Goal: Task Accomplishment & Management: Use online tool/utility

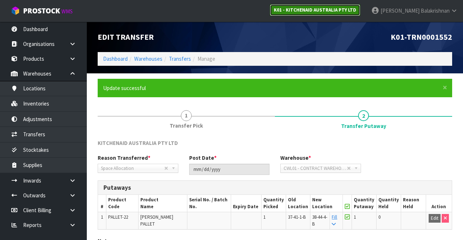
click at [351, 14] on link "K01 - KITCHENAID AUSTRALIA PTY LTD" at bounding box center [315, 10] width 91 height 12
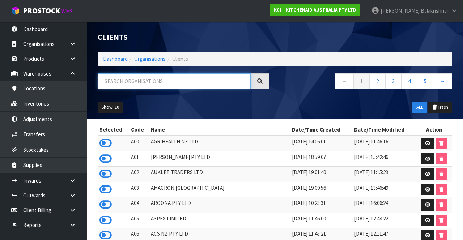
click at [151, 83] on input "text" at bounding box center [174, 82] width 153 height 16
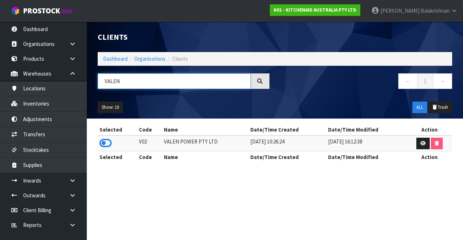
type input "VALEN"
click at [104, 142] on icon at bounding box center [106, 143] width 12 height 11
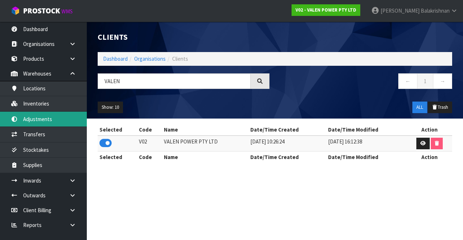
click at [50, 116] on link "Adjustments" at bounding box center [43, 119] width 87 height 15
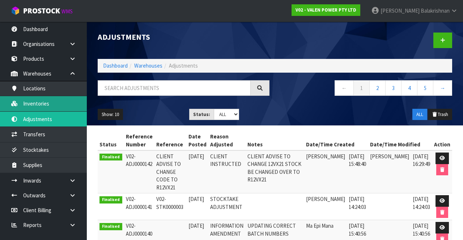
click at [51, 100] on link "Inventories" at bounding box center [43, 103] width 87 height 15
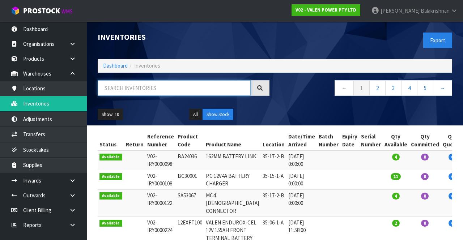
click at [163, 85] on input "text" at bounding box center [174, 88] width 153 height 16
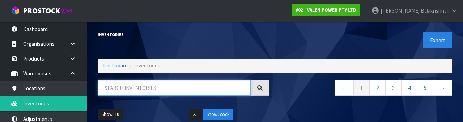
type input "2"
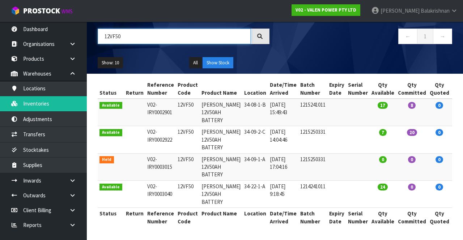
scroll to position [82, 0]
type input "12VF50"
copy td "12VF50"
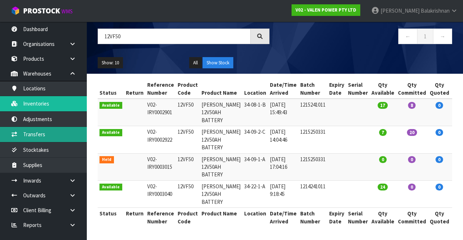
click at [26, 132] on link "Transfers" at bounding box center [43, 134] width 87 height 15
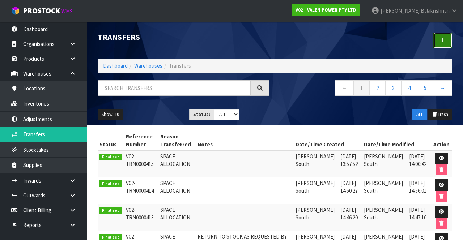
click at [450, 45] on link at bounding box center [443, 41] width 19 height 16
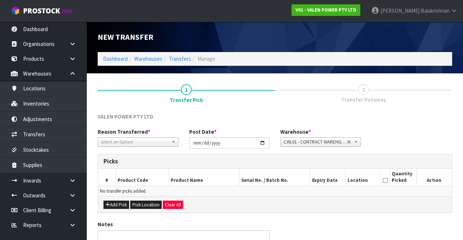
click at [148, 132] on span "*" at bounding box center [149, 132] width 3 height 7
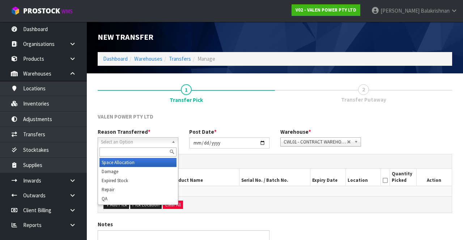
click at [171, 139] on link "Select an Option" at bounding box center [138, 142] width 81 height 9
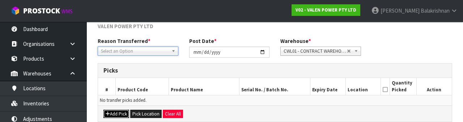
click at [119, 113] on button "Add Pick" at bounding box center [117, 114] width 26 height 9
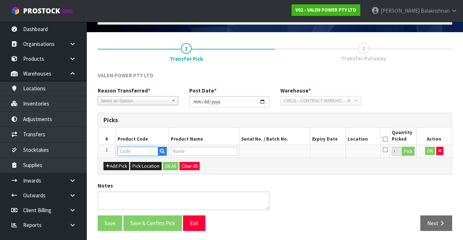
click at [141, 149] on input "text" at bounding box center [138, 151] width 41 height 9
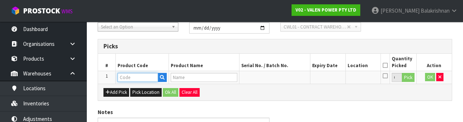
scroll to position [127, 0]
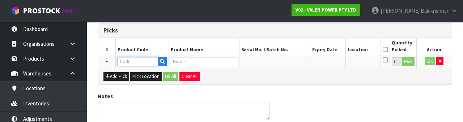
type input "12VF50"
type input "[PERSON_NAME] 12V50AH BATTERY"
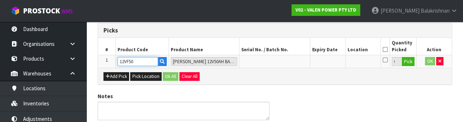
type input "12VF50"
click at [411, 64] on button "Pick" at bounding box center [408, 61] width 13 height 9
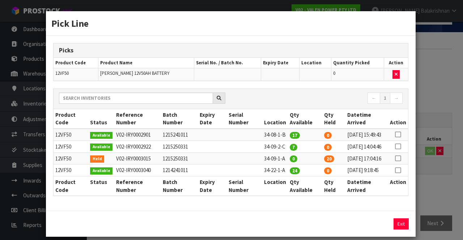
scroll to position [28, 0]
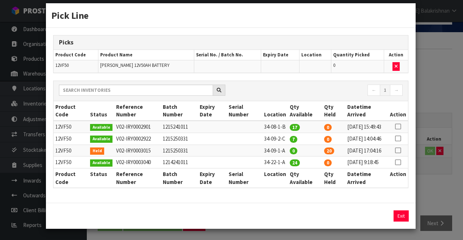
click at [406, 145] on td at bounding box center [399, 151] width 20 height 12
click at [400, 151] on icon at bounding box center [398, 151] width 6 height 0
click at [374, 219] on button "Assign Pick" at bounding box center [377, 216] width 30 height 11
type input "20"
click at [401, 218] on button "Exit" at bounding box center [401, 216] width 15 height 11
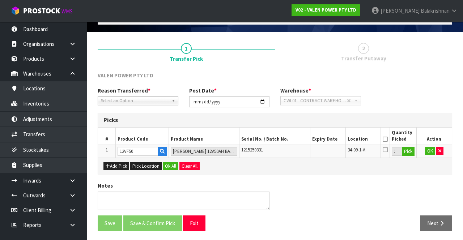
click at [386, 139] on icon at bounding box center [385, 139] width 5 height 0
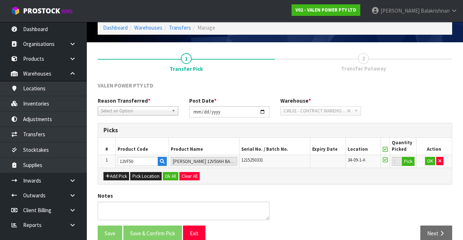
scroll to position [41, 0]
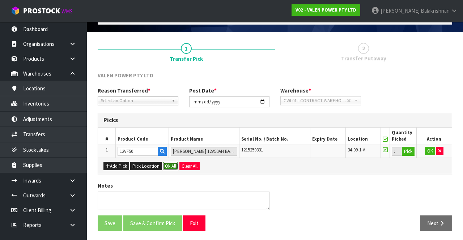
click at [171, 168] on button "Ok All" at bounding box center [171, 166] width 16 height 9
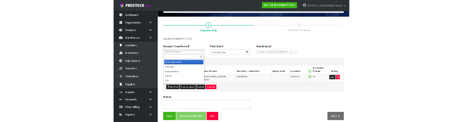
scroll to position [41, 0]
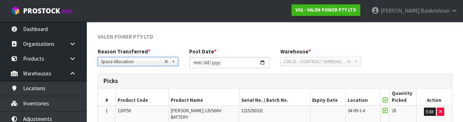
click at [294, 81] on h3 "Picks" at bounding box center [275, 81] width 343 height 7
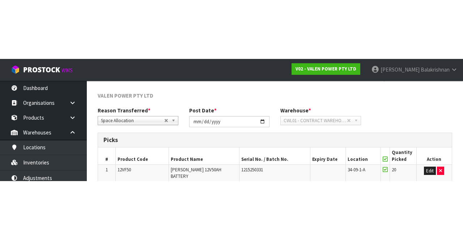
scroll to position [41, 0]
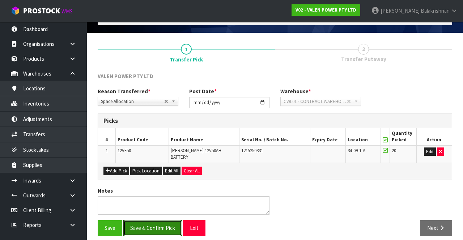
click at [162, 221] on button "Save & Confirm Pick" at bounding box center [152, 229] width 59 height 16
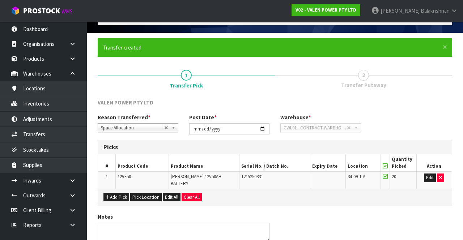
scroll to position [0, 0]
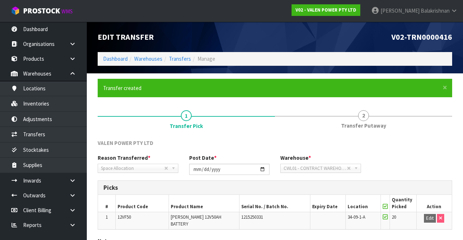
scroll to position [51, 0]
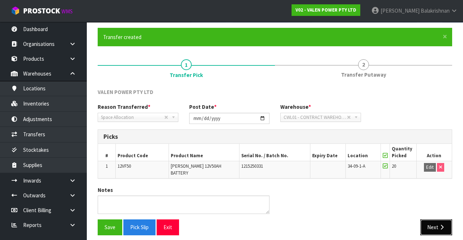
click at [441, 225] on icon "button" at bounding box center [442, 227] width 7 height 5
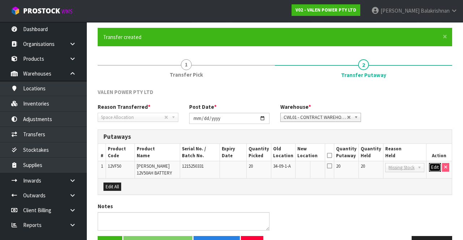
click at [431, 169] on button "Edit" at bounding box center [435, 167] width 12 height 9
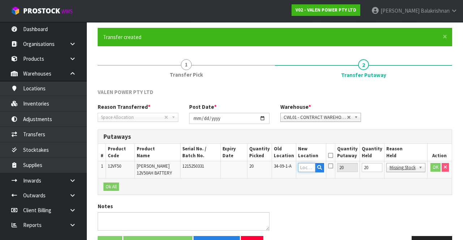
click at [313, 167] on input "text" at bounding box center [306, 167] width 17 height 9
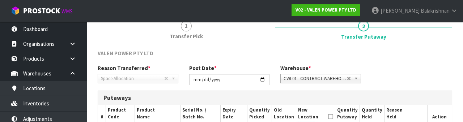
scroll to position [153, 0]
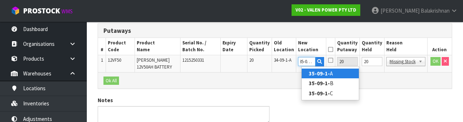
type input "35-09-1-A"
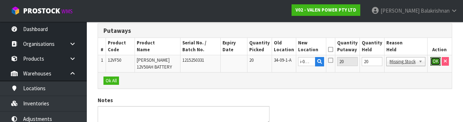
click at [434, 61] on button "OK" at bounding box center [436, 61] width 10 height 9
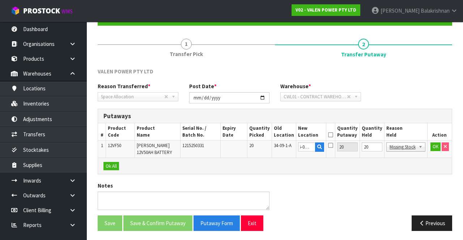
scroll to position [0, 0]
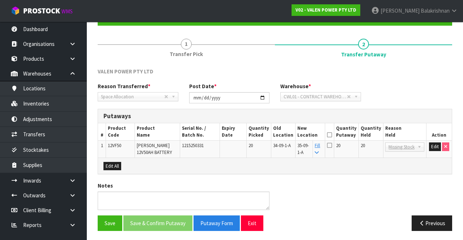
click at [334, 127] on th at bounding box center [330, 131] width 9 height 17
click at [332, 135] on icon at bounding box center [329, 135] width 5 height 0
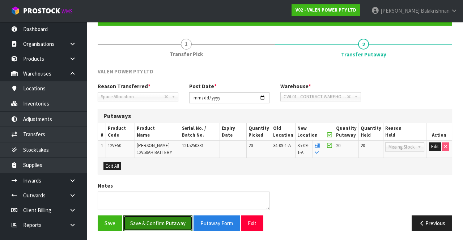
click at [157, 223] on button "Save & Confirm Putaway" at bounding box center [157, 224] width 69 height 16
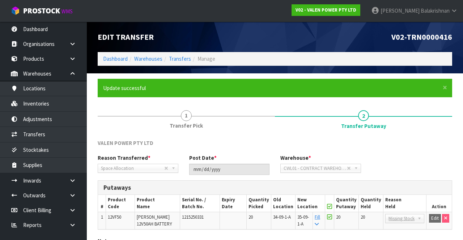
scroll to position [56, 0]
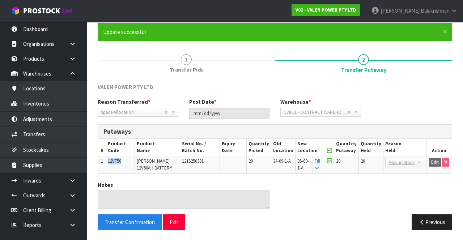
copy span "12VF50"
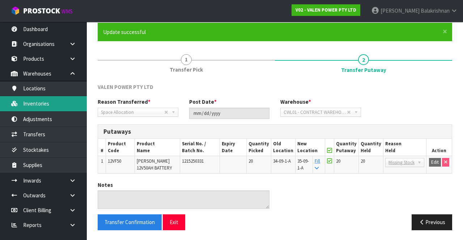
click at [59, 105] on link "Inventories" at bounding box center [43, 103] width 87 height 15
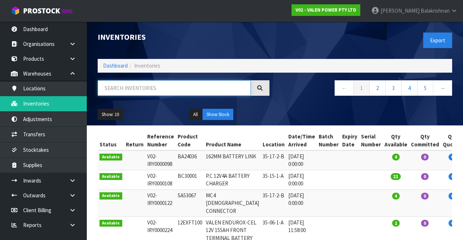
click at [186, 91] on input "text" at bounding box center [174, 88] width 153 height 16
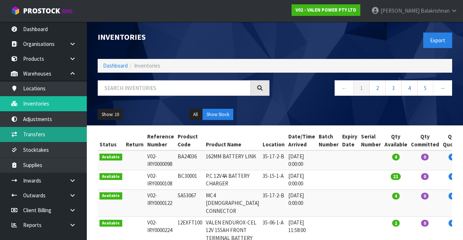
click at [56, 133] on link "Transfers" at bounding box center [43, 134] width 87 height 15
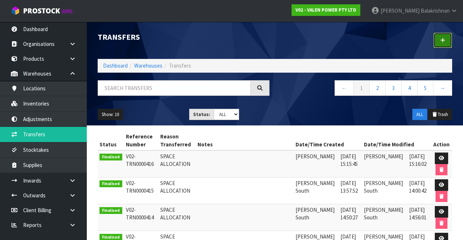
click at [445, 41] on icon at bounding box center [443, 40] width 5 height 5
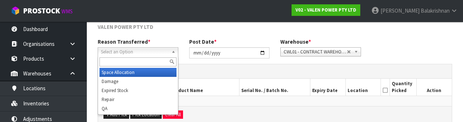
scroll to position [87, 0]
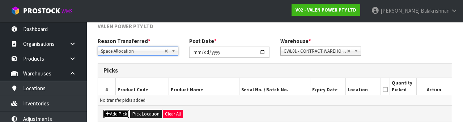
click at [119, 113] on button "Add Pick" at bounding box center [117, 114] width 26 height 9
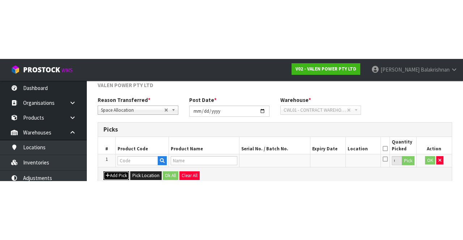
scroll to position [41, 0]
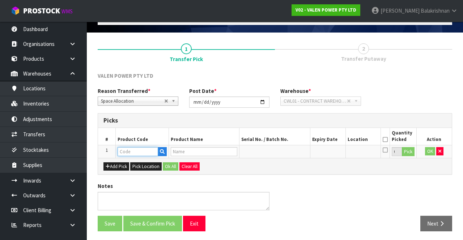
click at [132, 148] on input "text" at bounding box center [138, 151] width 41 height 9
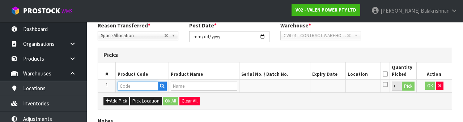
scroll to position [127, 0]
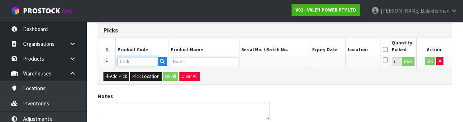
type input "12VF50"
type input "[PERSON_NAME] 12V50AH BATTERY"
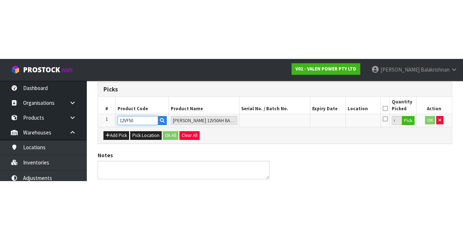
scroll to position [41, 0]
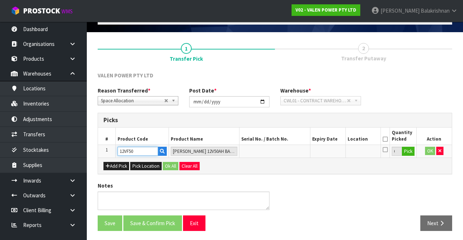
type input "12VF50"
click at [411, 151] on button "Pick" at bounding box center [408, 151] width 13 height 9
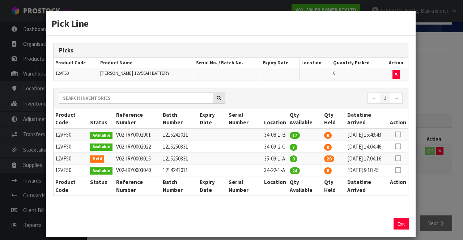
scroll to position [28, 0]
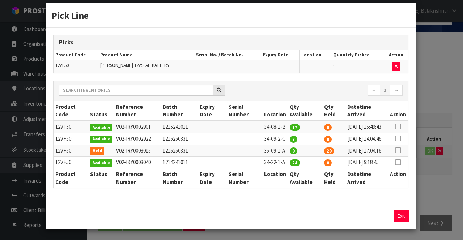
click at [399, 151] on icon at bounding box center [398, 151] width 6 height 0
click at [343, 218] on input "20" at bounding box center [345, 216] width 34 height 11
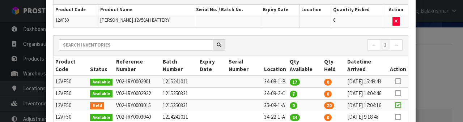
scroll to position [146, 0]
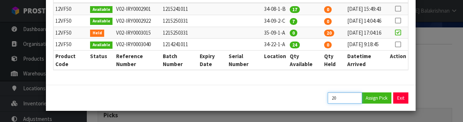
type input "2"
type input "1"
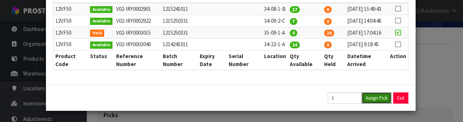
click at [385, 98] on button "Assign Pick" at bounding box center [377, 98] width 30 height 11
type input "1"
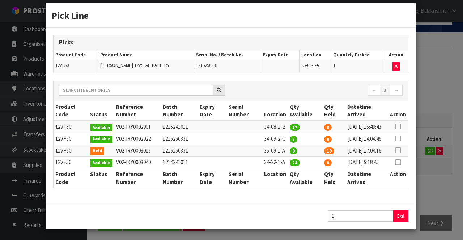
scroll to position [28, 0]
click at [402, 217] on button "Exit" at bounding box center [401, 216] width 15 height 11
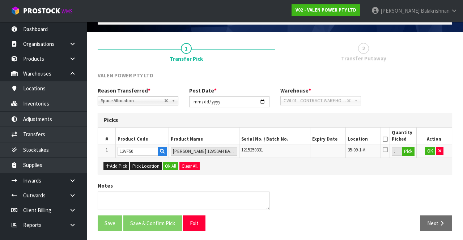
click at [386, 139] on icon at bounding box center [385, 139] width 5 height 0
click at [167, 164] on button "Ok All" at bounding box center [171, 166] width 16 height 9
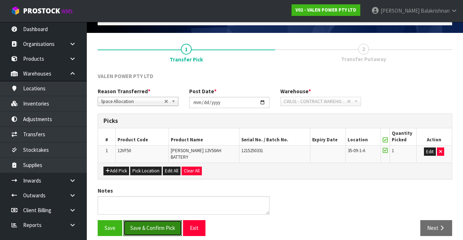
click at [161, 221] on button "Save & Confirm Pick" at bounding box center [152, 229] width 59 height 16
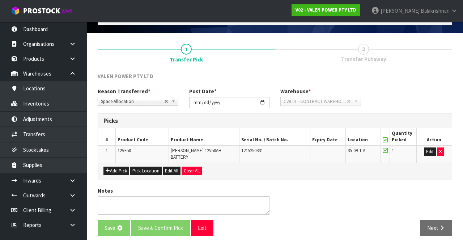
scroll to position [0, 0]
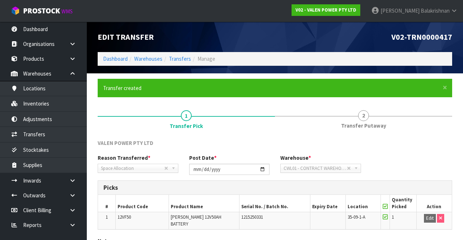
scroll to position [51, 0]
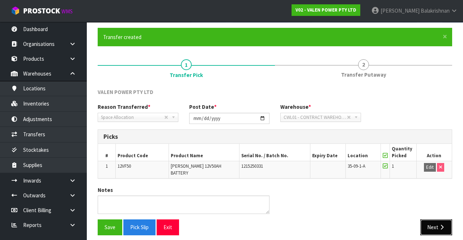
click at [437, 220] on button "Next" at bounding box center [437, 228] width 32 height 16
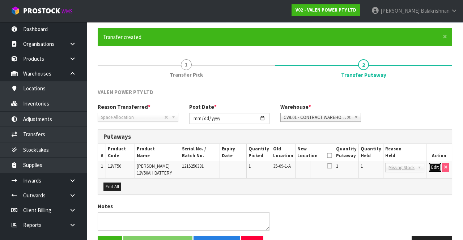
click at [432, 167] on button "Edit" at bounding box center [435, 167] width 12 height 9
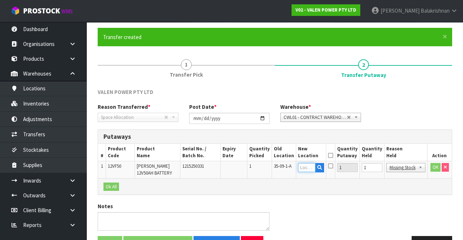
click at [311, 168] on input "text" at bounding box center [306, 167] width 17 height 9
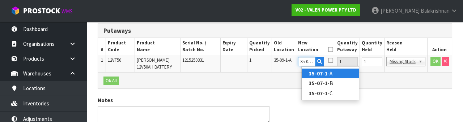
scroll to position [0, 1]
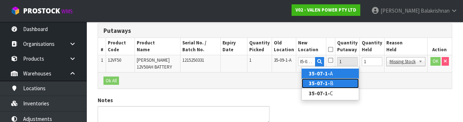
click at [332, 82] on link "35-07-1- B" at bounding box center [330, 84] width 57 height 10
type input "35-07-1-B"
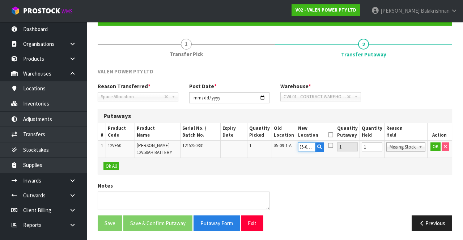
scroll to position [0, 0]
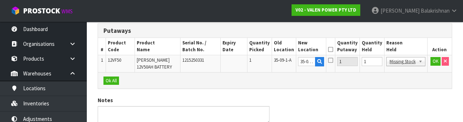
click at [333, 50] on icon at bounding box center [330, 50] width 5 height 0
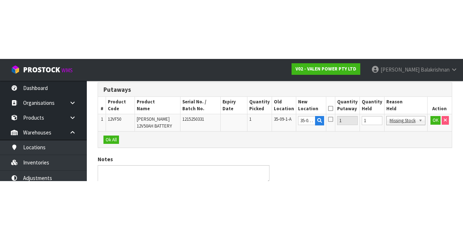
scroll to position [72, 0]
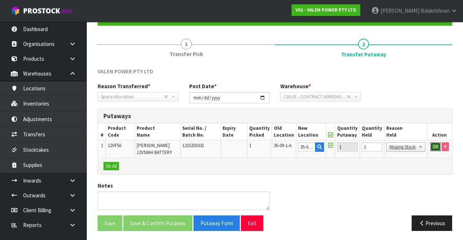
click at [433, 147] on button "OK" at bounding box center [436, 147] width 10 height 9
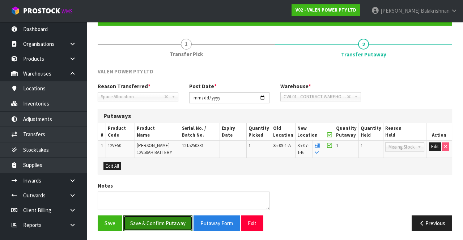
click at [167, 219] on button "Save & Confirm Putaway" at bounding box center [157, 224] width 69 height 16
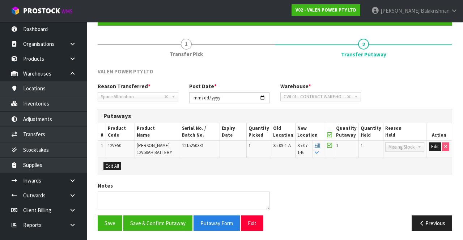
scroll to position [0, 0]
